Goal: Information Seeking & Learning: Learn about a topic

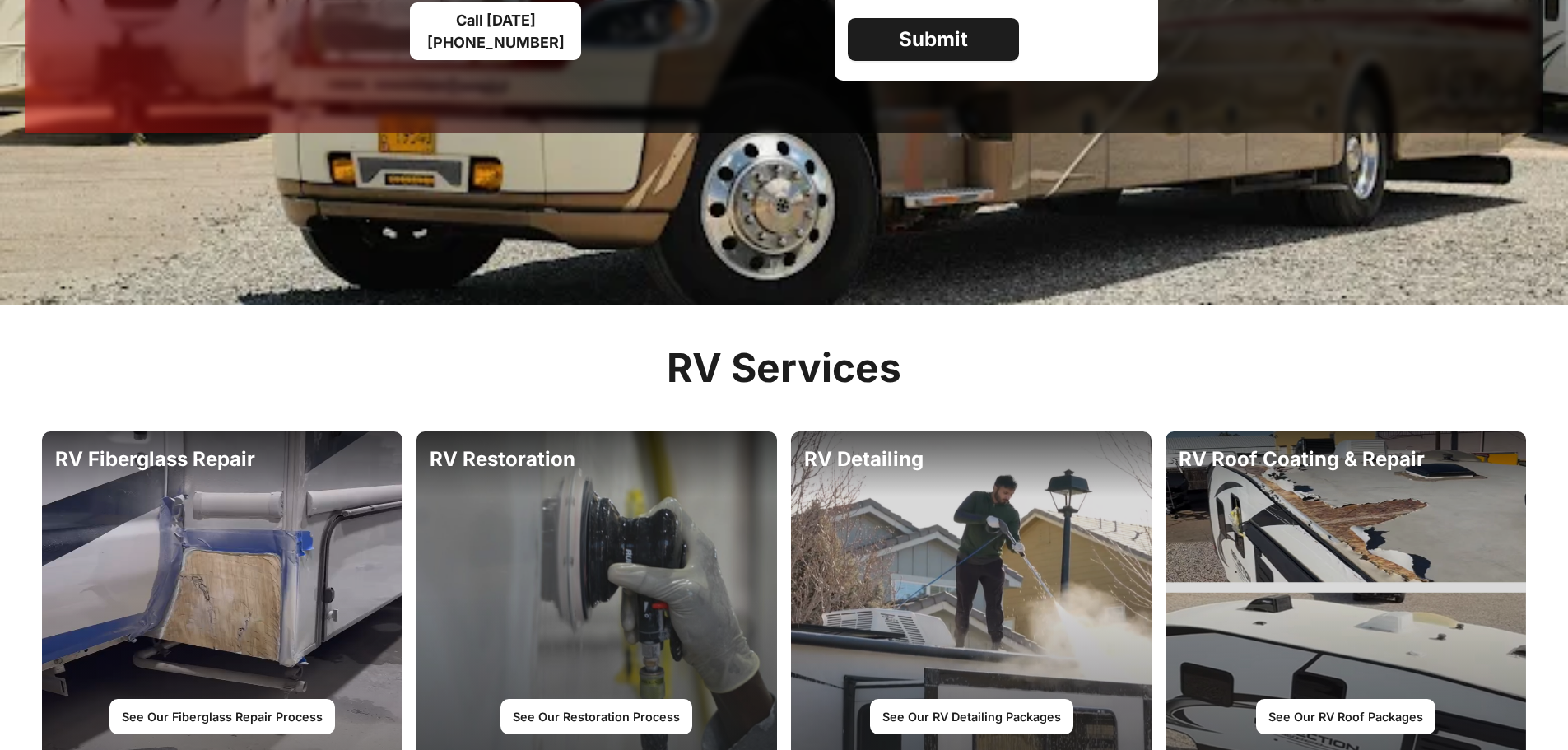
scroll to position [741, 0]
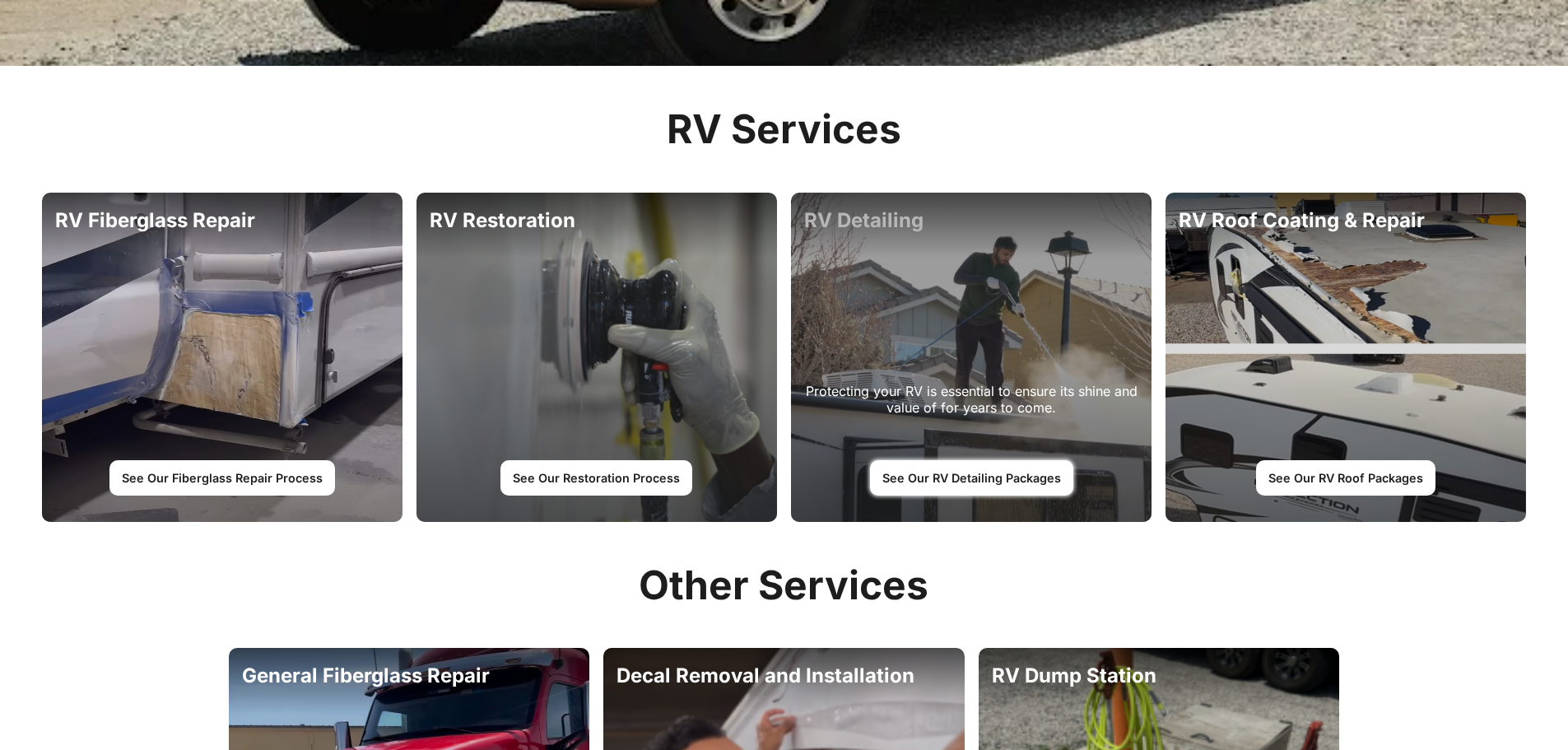
click at [994, 479] on link "See Our RV Detailing Packages" at bounding box center [971, 477] width 203 height 35
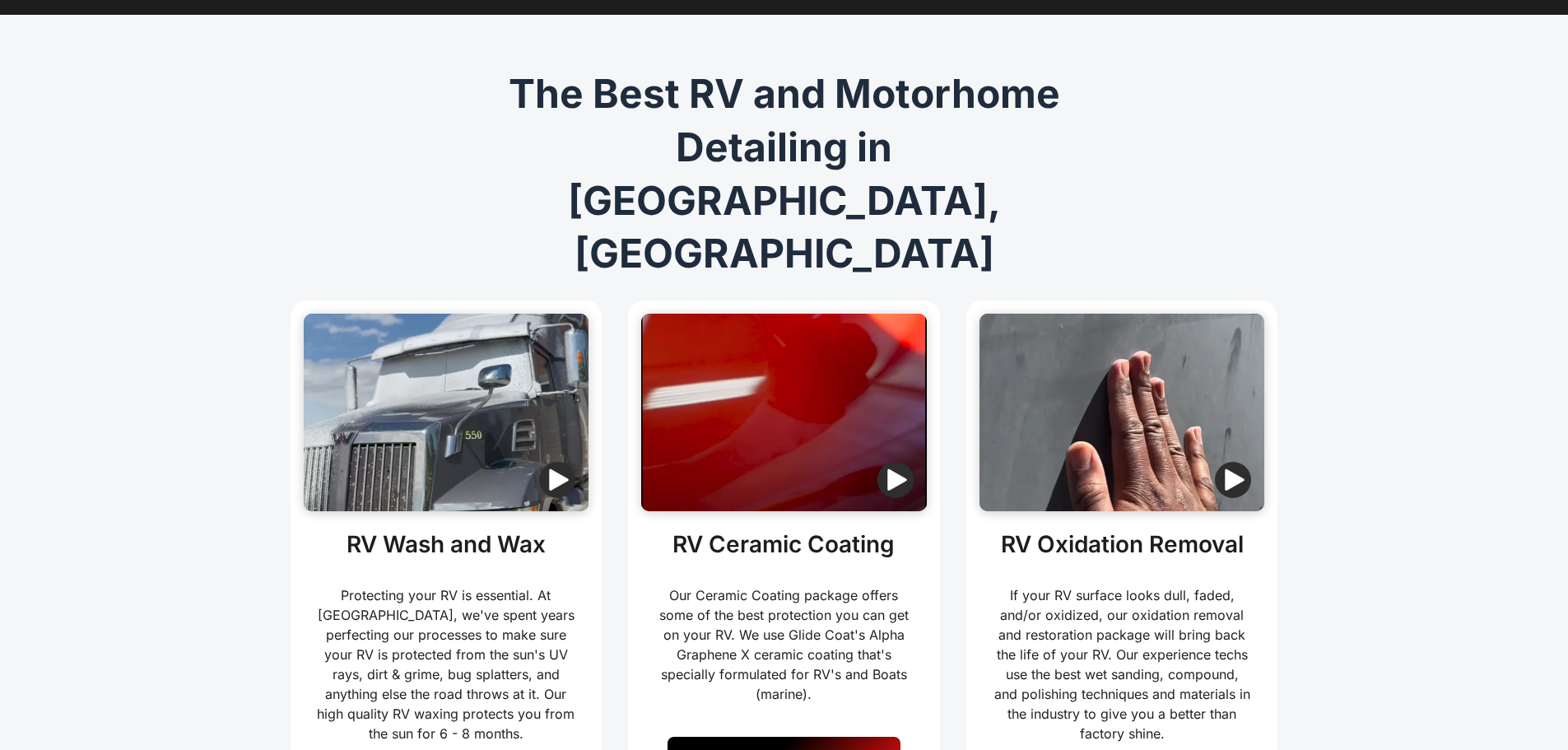
scroll to position [329, 0]
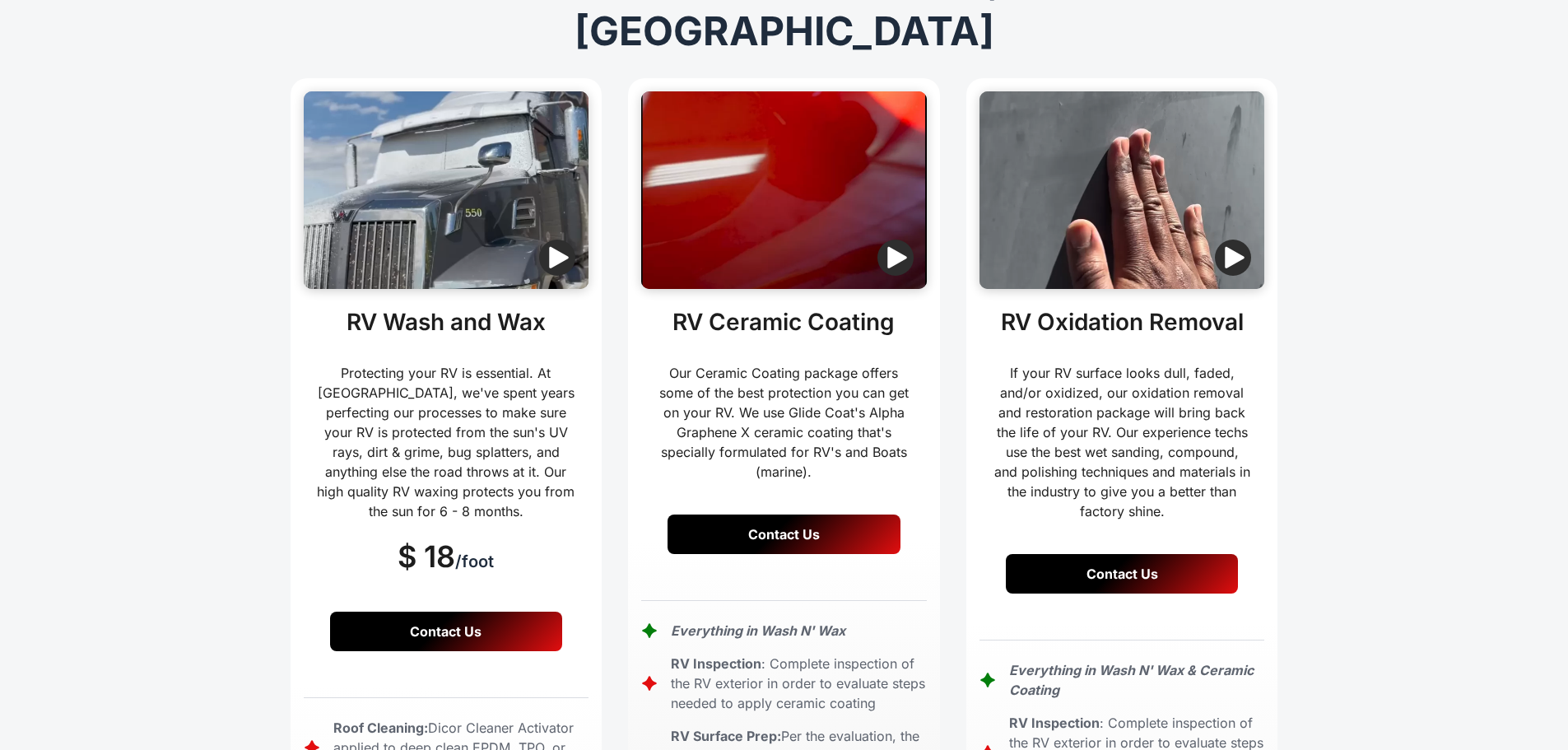
drag, startPoint x: 1580, startPoint y: 5, endPoint x: 1400, endPoint y: 698, distance: 716.0
click at [1400, 698] on div "The Best RV and Motorhome Detailing in Denver, CO The Best RV and Motorhome Det…" at bounding box center [784, 571] width 1535 height 1558
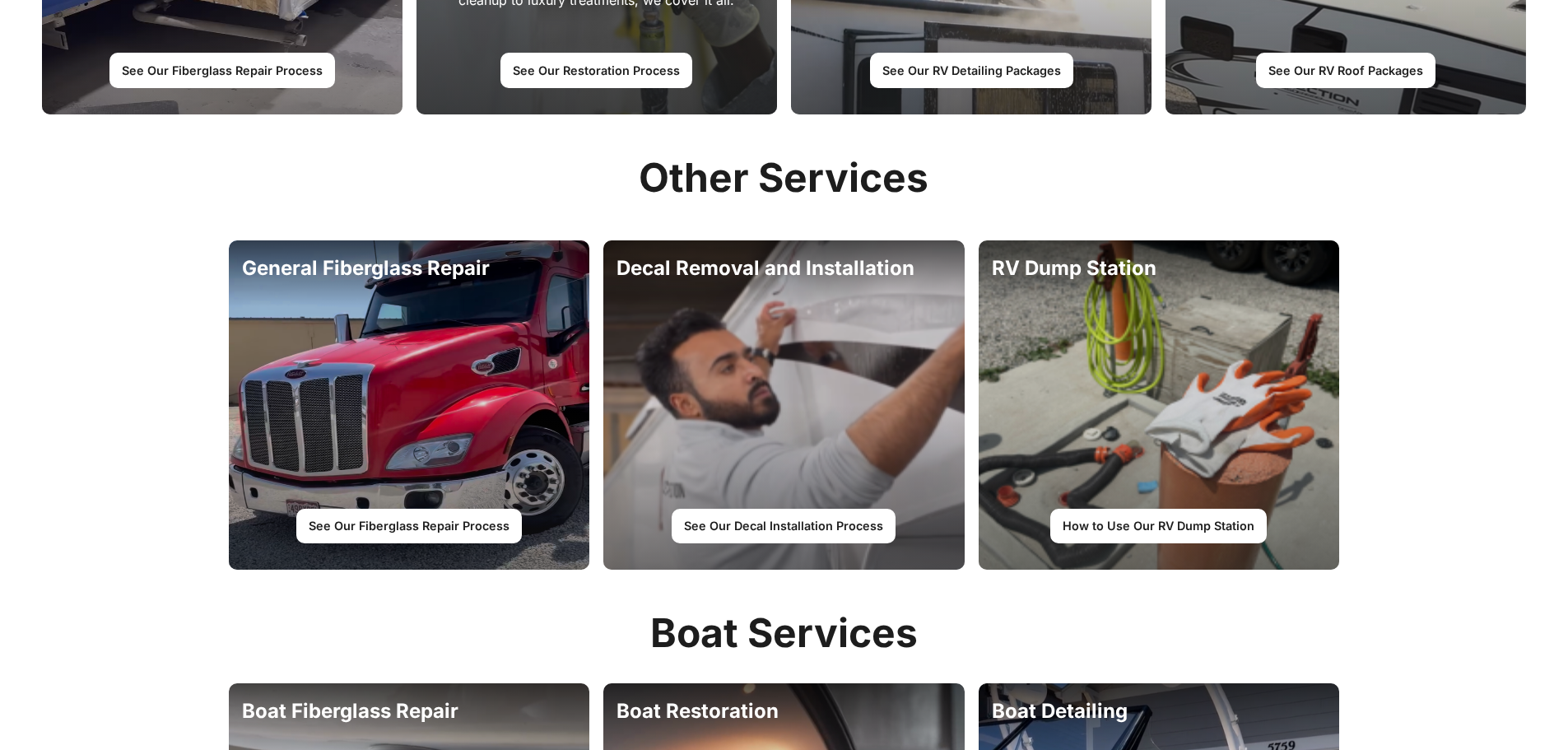
scroll to position [1152, 0]
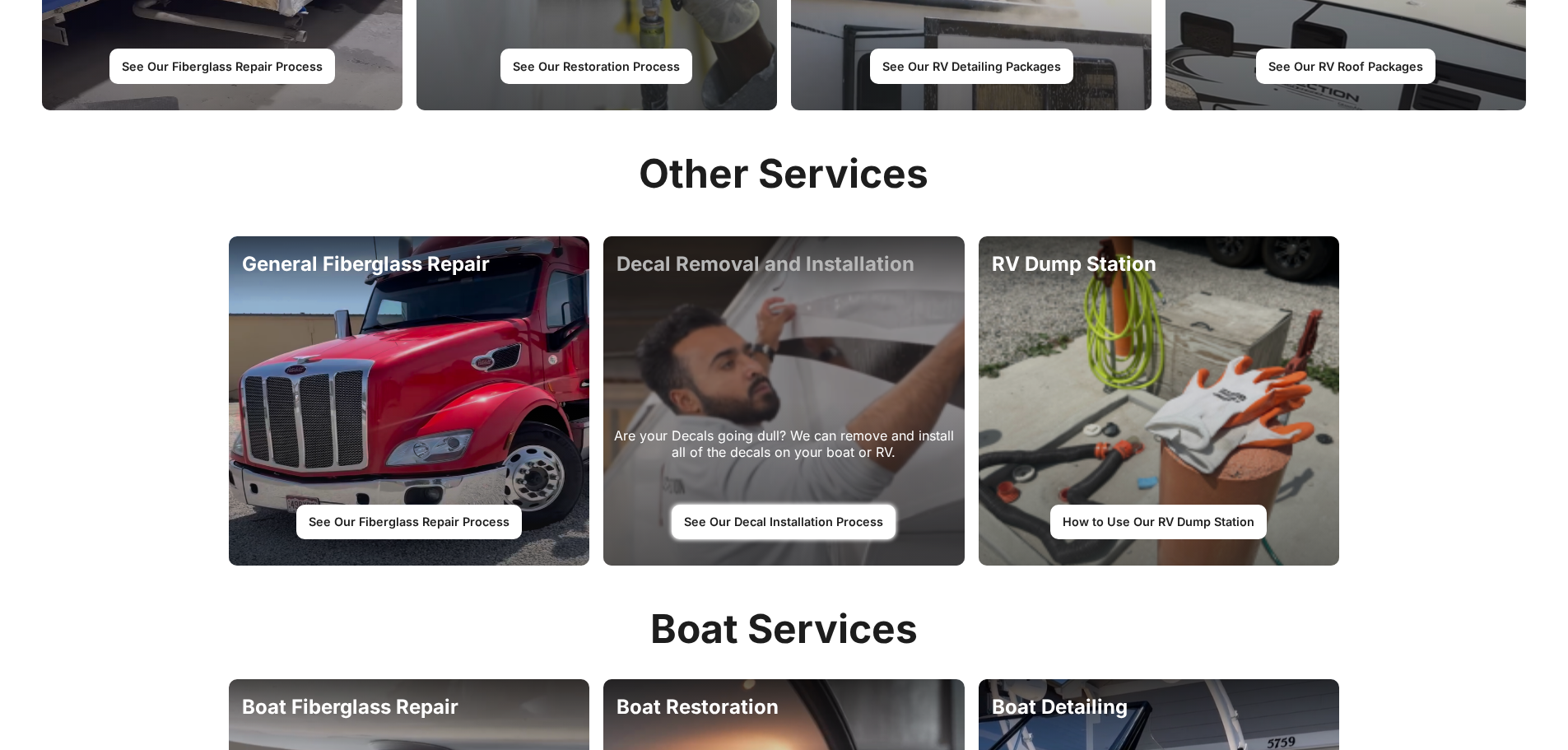
click at [775, 525] on link "See Our Decal Installation Process" at bounding box center [784, 521] width 224 height 35
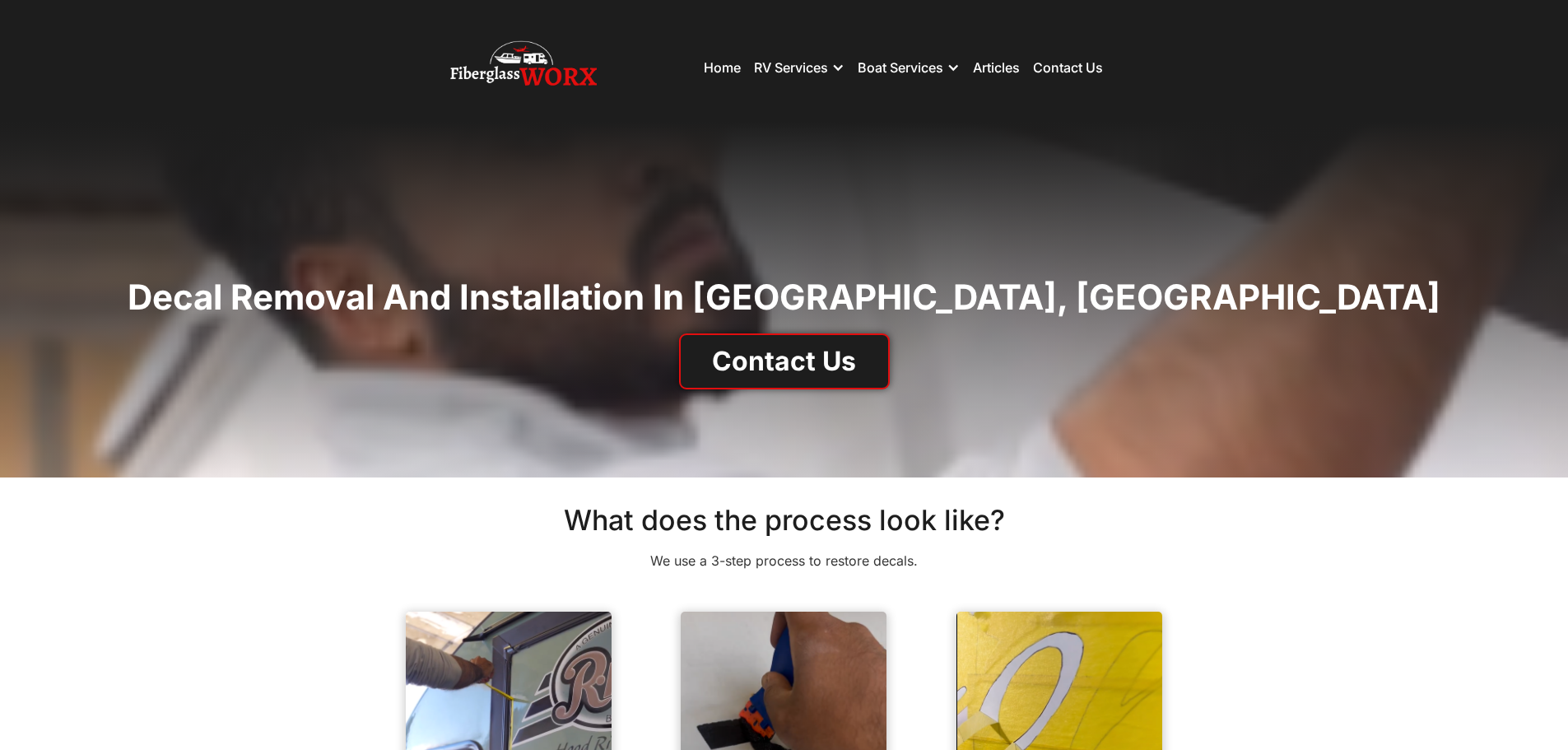
scroll to position [329, 0]
